Goal: Find specific page/section: Find specific page/section

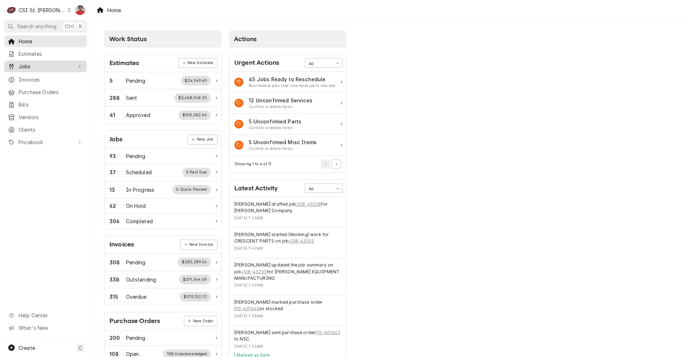
click at [34, 67] on span "Jobs" at bounding box center [46, 67] width 54 height 8
click at [39, 78] on span "Jobs" at bounding box center [51, 79] width 65 height 8
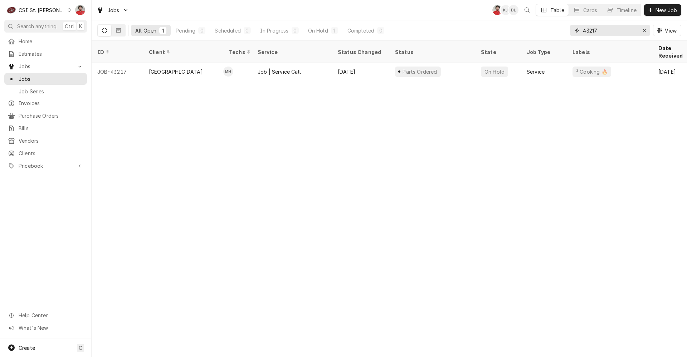
click at [597, 27] on input "43217" at bounding box center [610, 30] width 54 height 11
type input "43216"
